Goal: Task Accomplishment & Management: Manage account settings

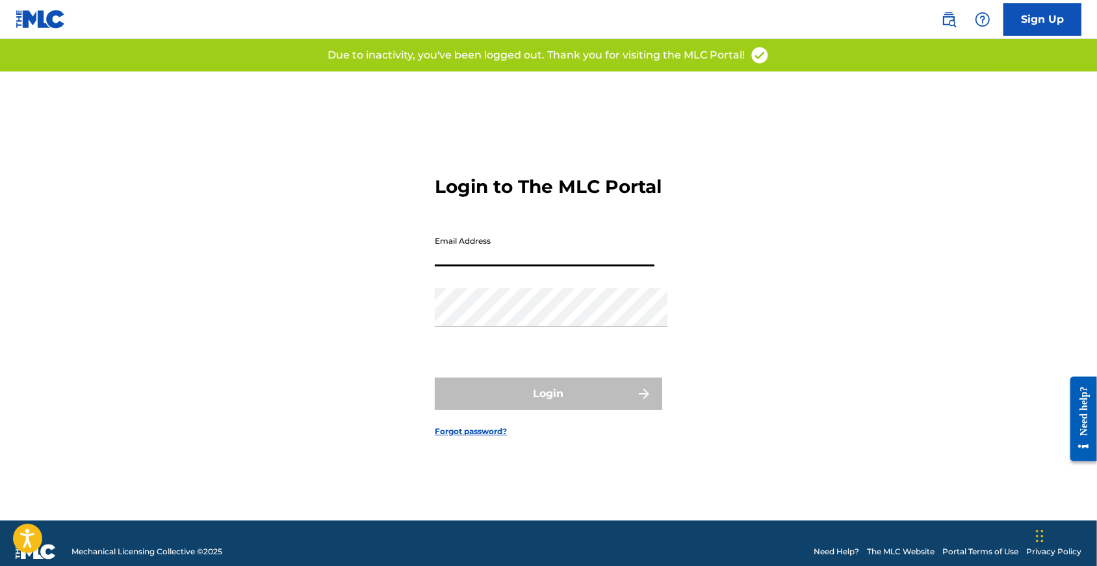
type input "[EMAIL_ADDRESS][DOMAIN_NAME]"
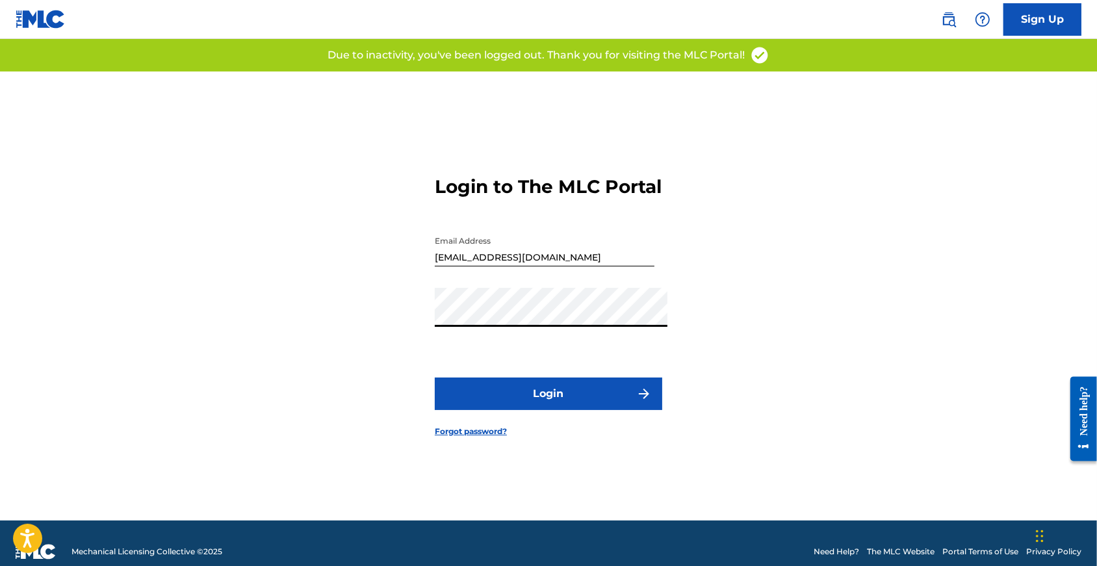
click at [549, 400] on button "Login" at bounding box center [549, 394] width 228 height 33
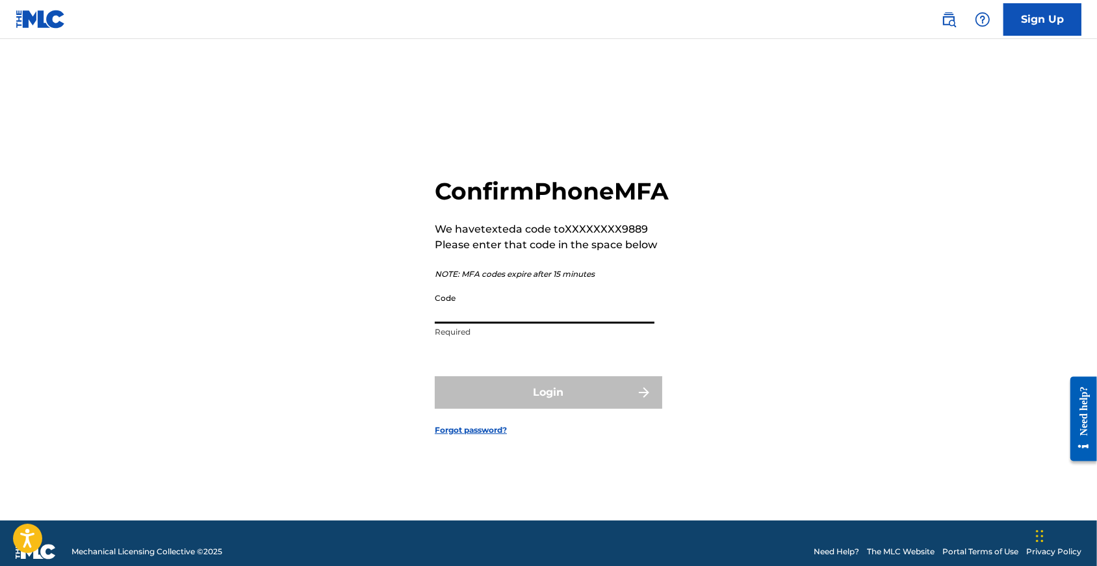
click at [503, 324] on input "Code" at bounding box center [545, 305] width 220 height 37
paste input "046504"
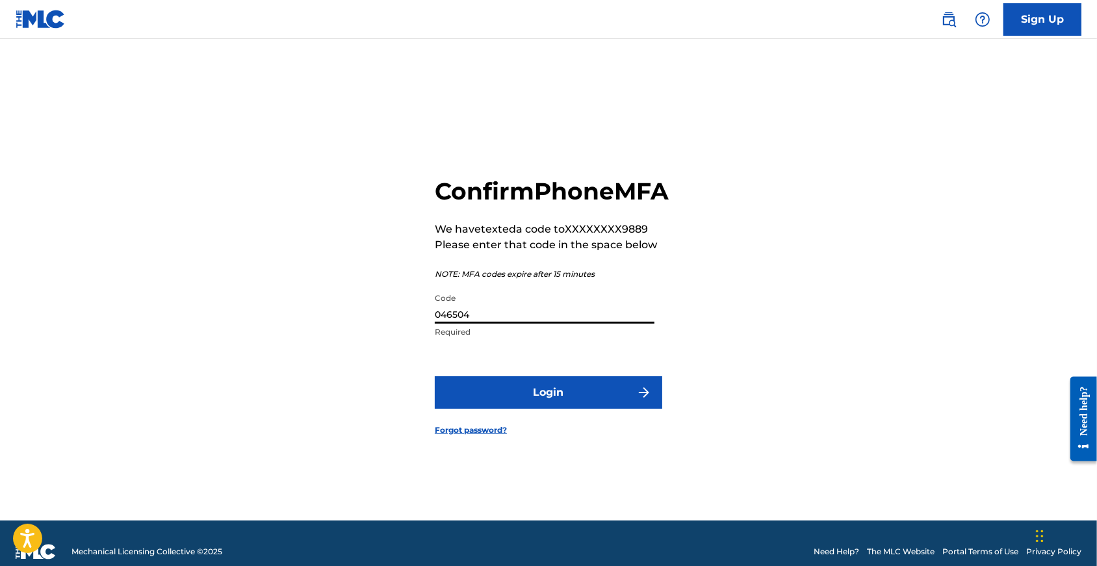
type input "046504"
click at [536, 409] on button "Login" at bounding box center [549, 392] width 228 height 33
